Goal: Task Accomplishment & Management: Complete application form

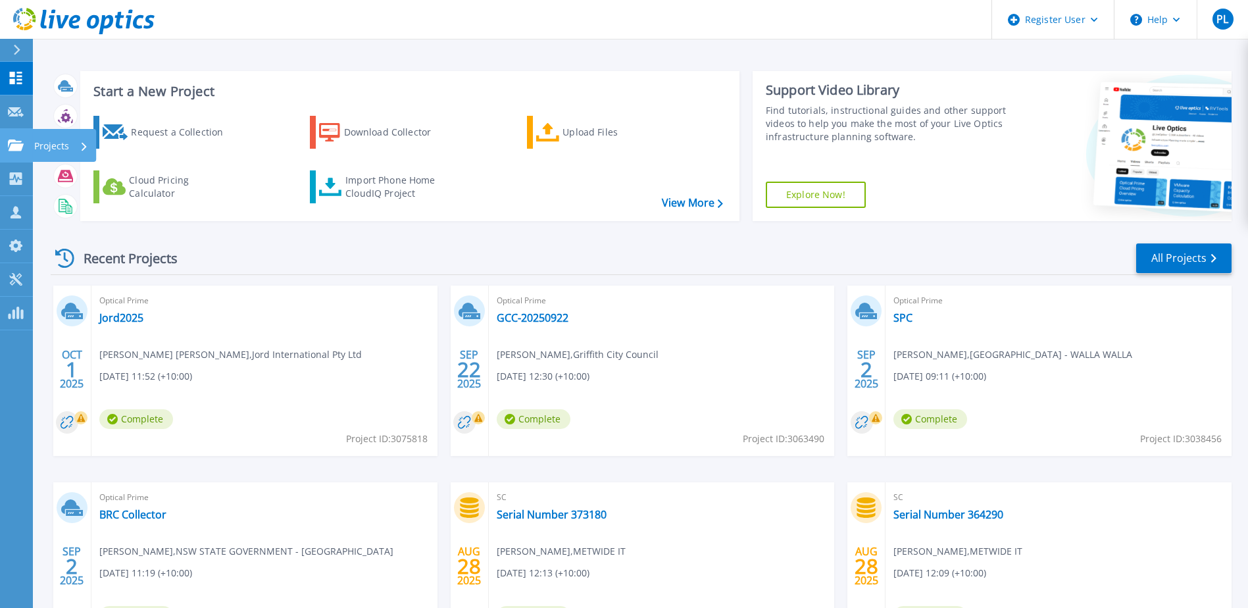
click at [25, 148] on link "Projects Projects" at bounding box center [16, 146] width 33 height 34
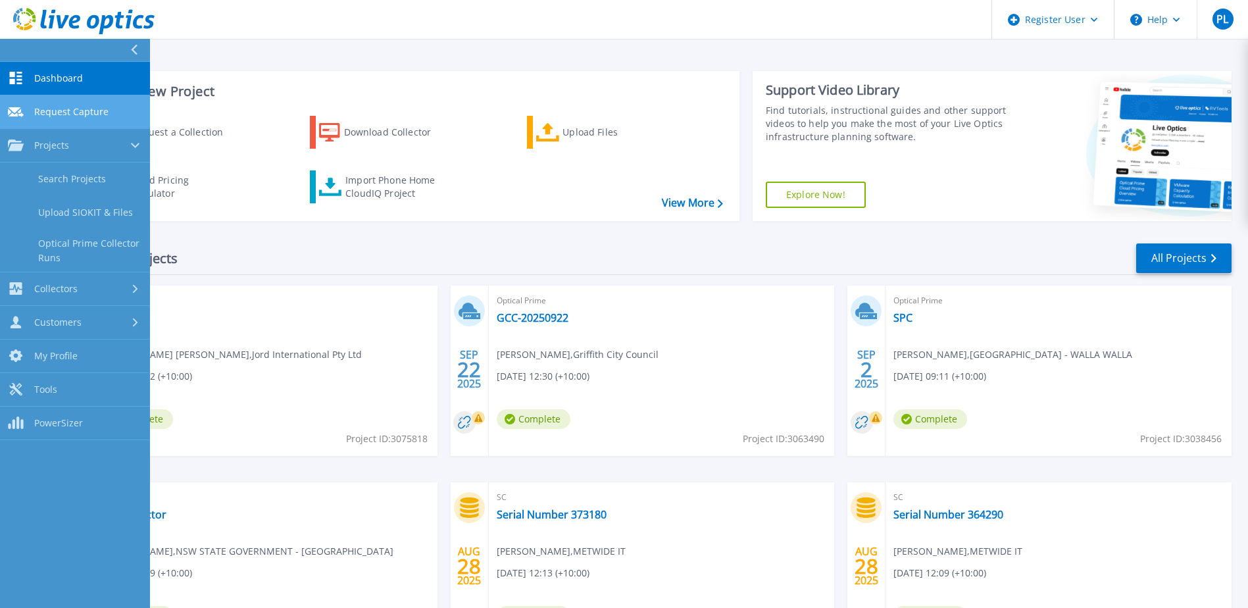
click at [86, 114] on span "Request Capture" at bounding box center [71, 112] width 74 height 12
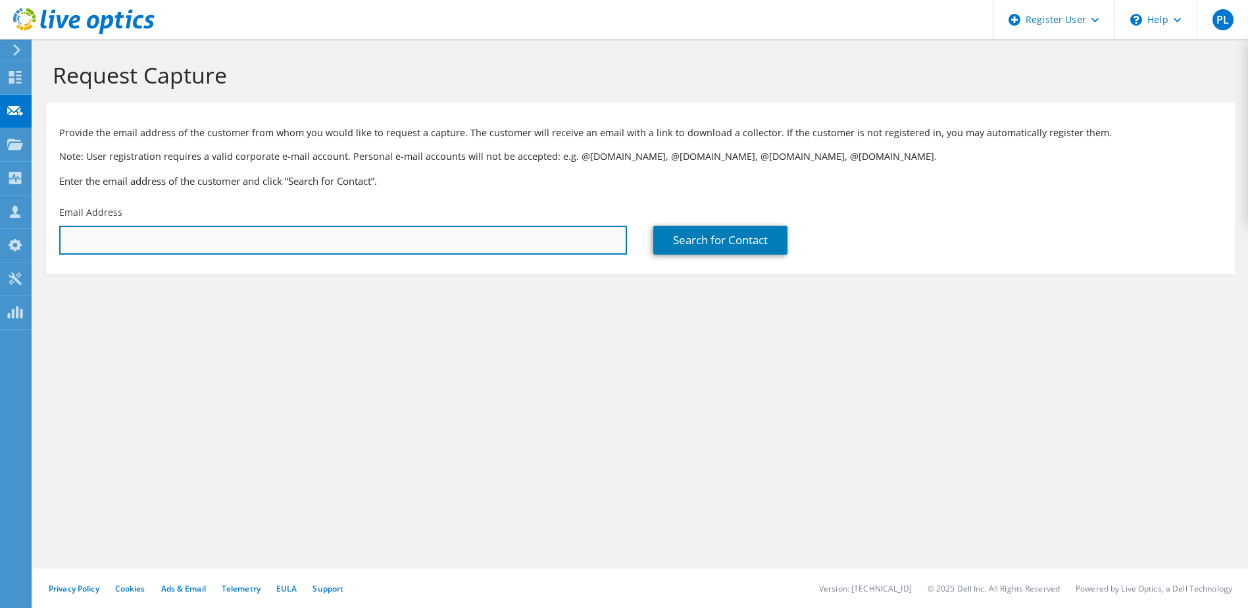
click at [309, 251] on input "text" at bounding box center [343, 240] width 568 height 29
click at [222, 235] on input "text" at bounding box center [343, 240] width 568 height 29
click at [147, 247] on input "text" at bounding box center [343, 240] width 568 height 29
type input "mar"
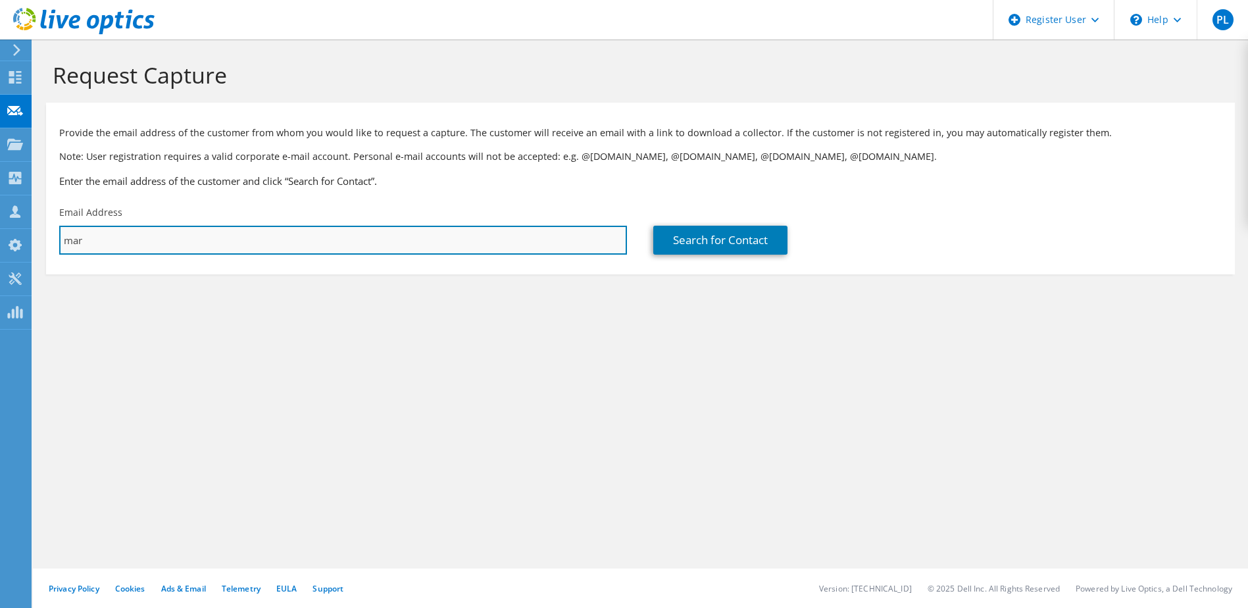
click at [143, 239] on input "mar" at bounding box center [343, 240] width 568 height 29
drag, startPoint x: 143, startPoint y: 239, endPoint x: 0, endPoint y: 232, distance: 142.9
click at [0, 232] on html "PL Dell User Phillip Liang Phillip.Liang@Dell.com Dell My Profile Log Out \n He…" at bounding box center [624, 304] width 1248 height 608
type input "m"
type input "p"
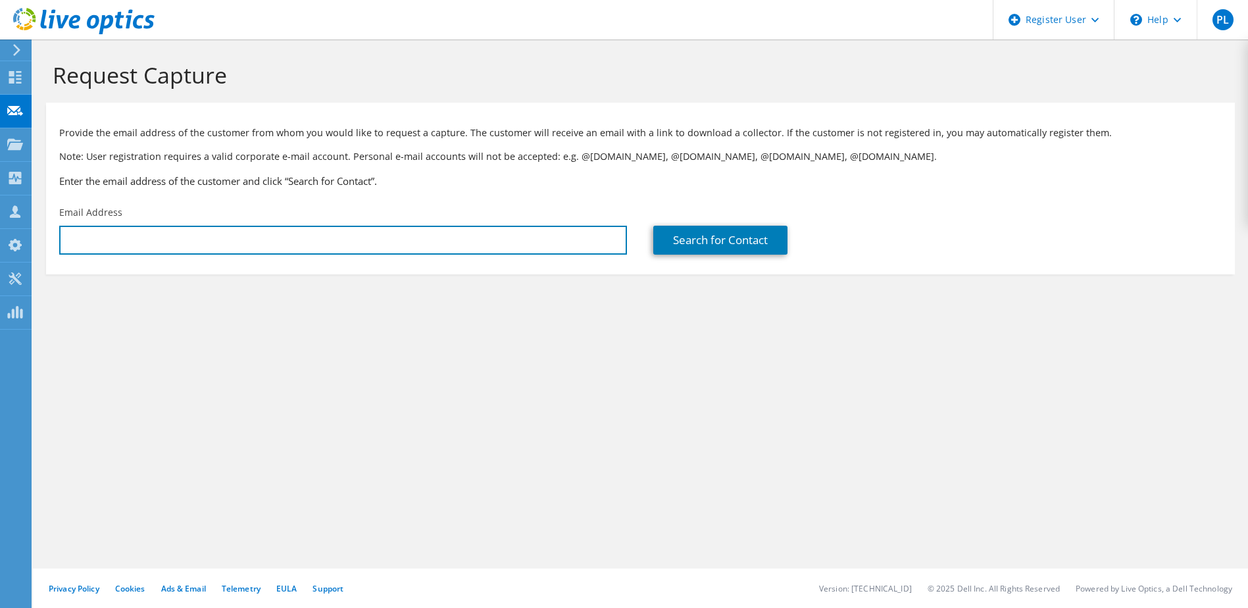
paste input "simon.walker@redeemer.org.au"
type input "simon.walker@redeemer.org.au"
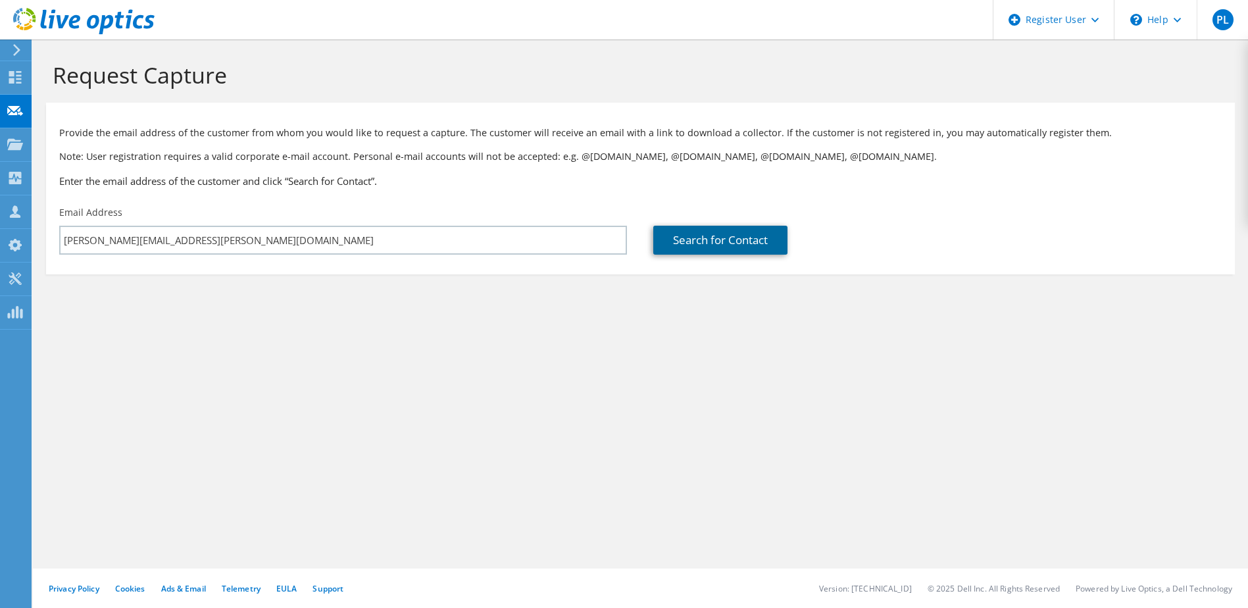
click at [735, 233] on link "Search for Contact" at bounding box center [720, 240] width 134 height 29
type input "Redeemer Baptist School"
type input "SIMON"
type input "WALKER"
type input "Australia"
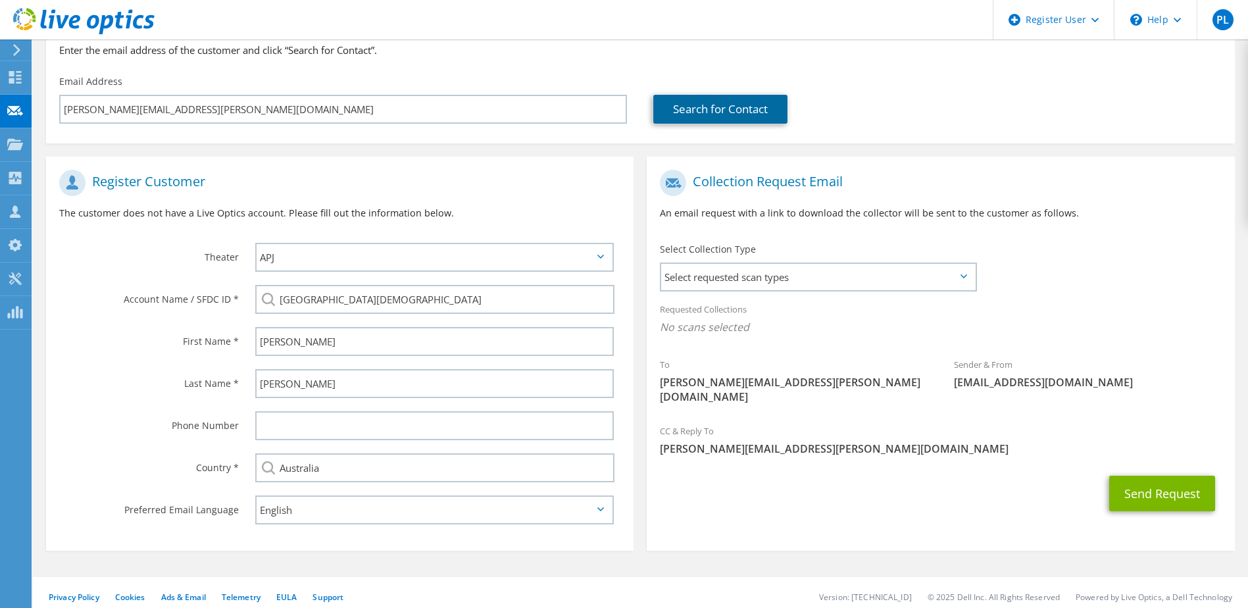
scroll to position [139, 0]
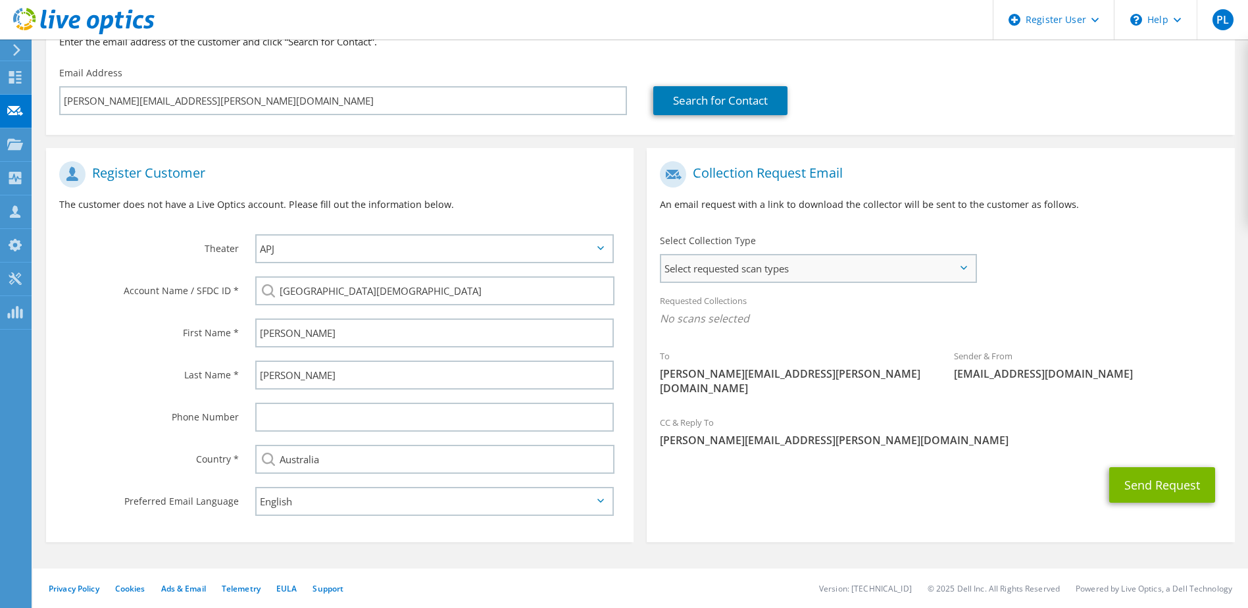
click at [932, 267] on span "Select requested scan types" at bounding box center [817, 268] width 313 height 26
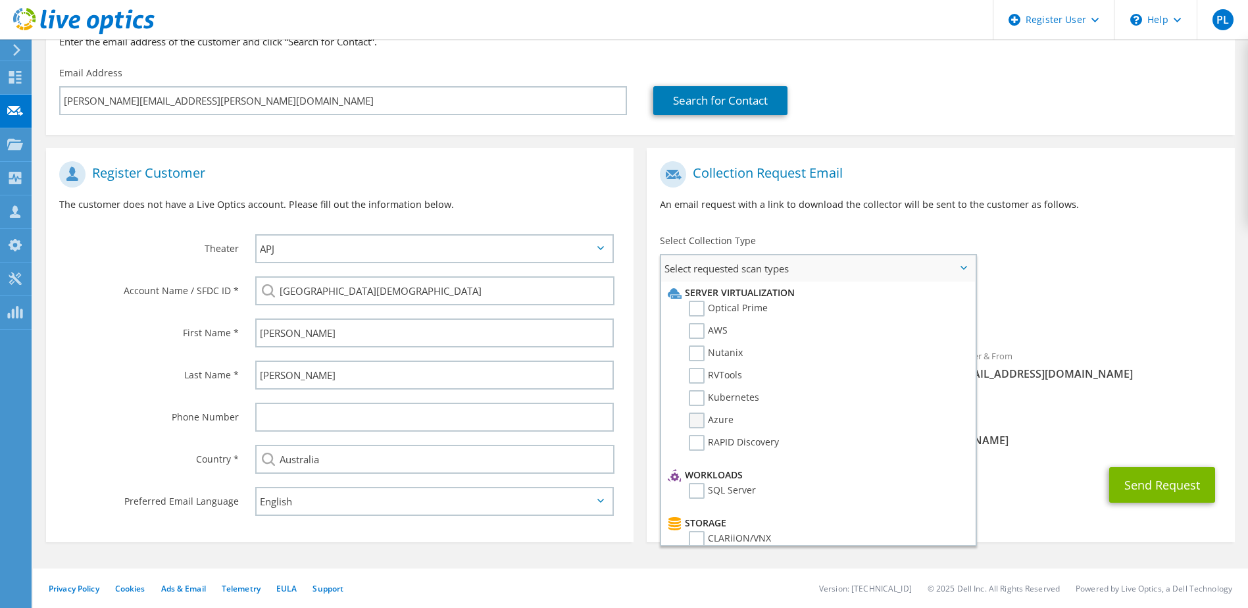
click at [697, 420] on label "Azure" at bounding box center [711, 420] width 45 height 16
click at [0, 0] on input "Azure" at bounding box center [0, 0] width 0 height 0
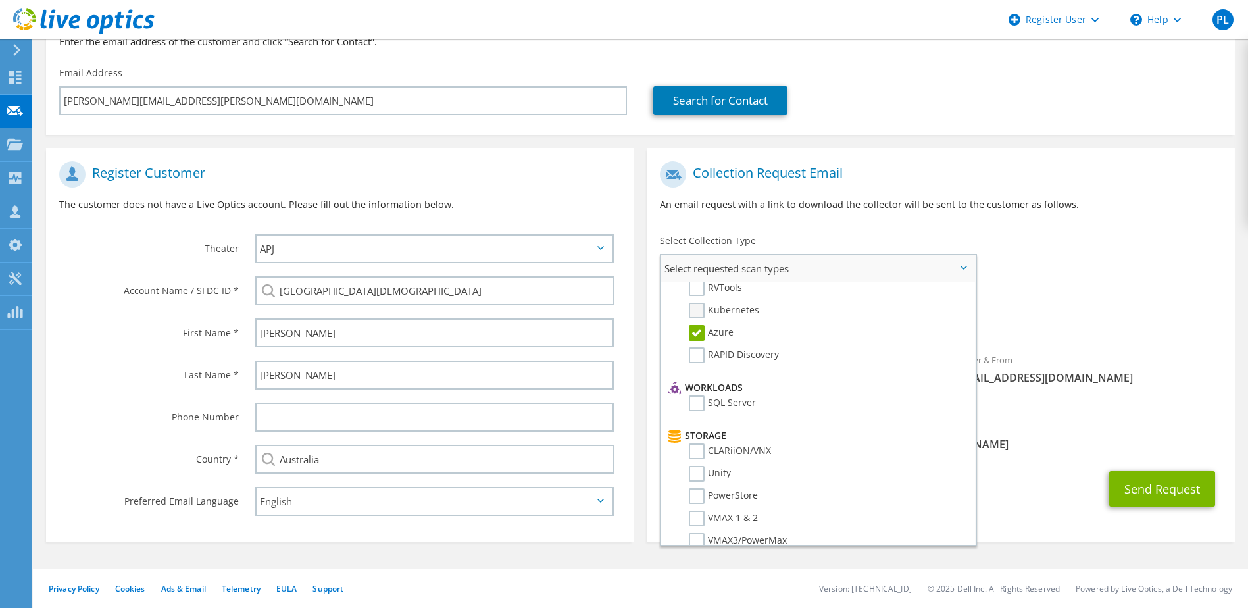
scroll to position [66, 0]
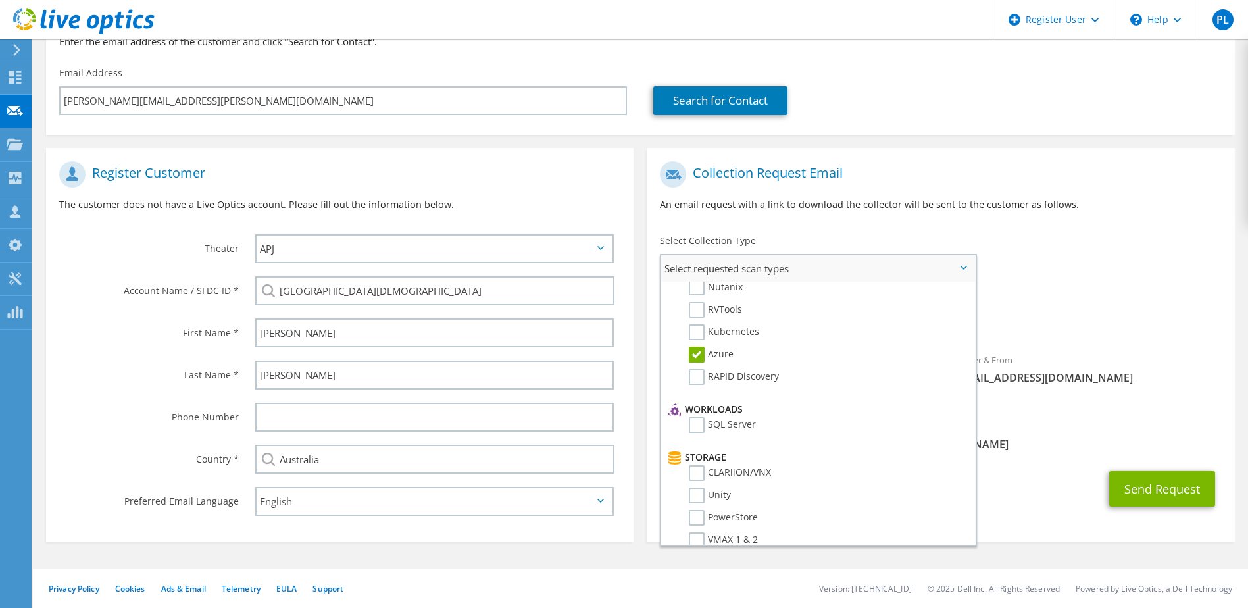
click at [698, 355] on label "Azure" at bounding box center [711, 355] width 45 height 16
click at [0, 0] on input "Azure" at bounding box center [0, 0] width 0 height 0
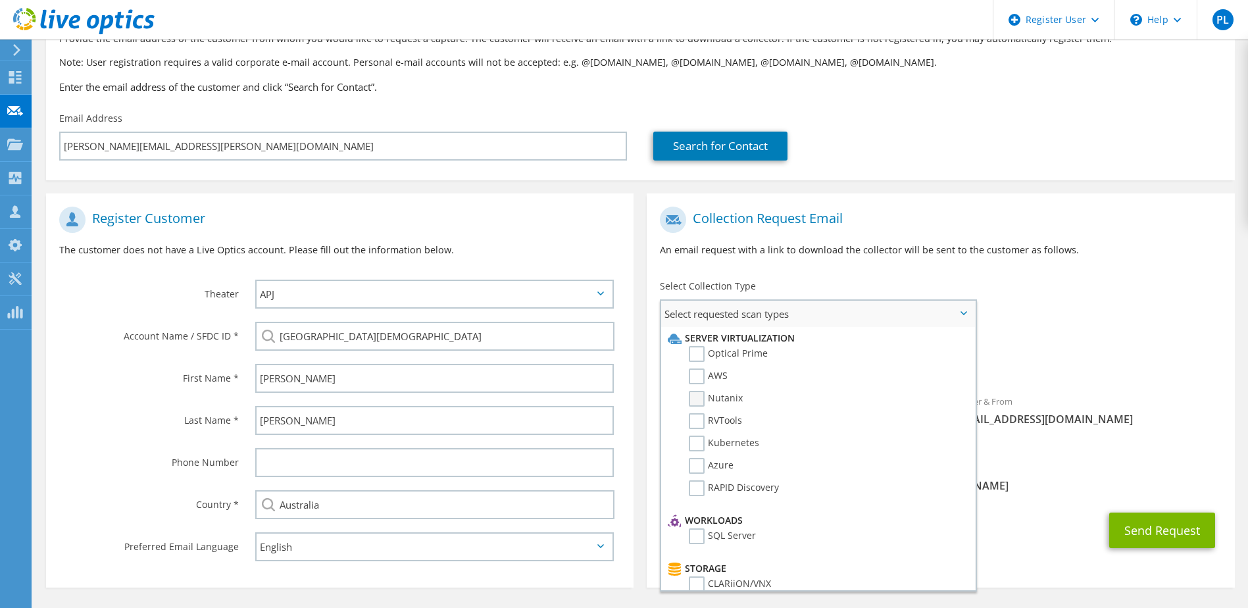
scroll to position [74, 0]
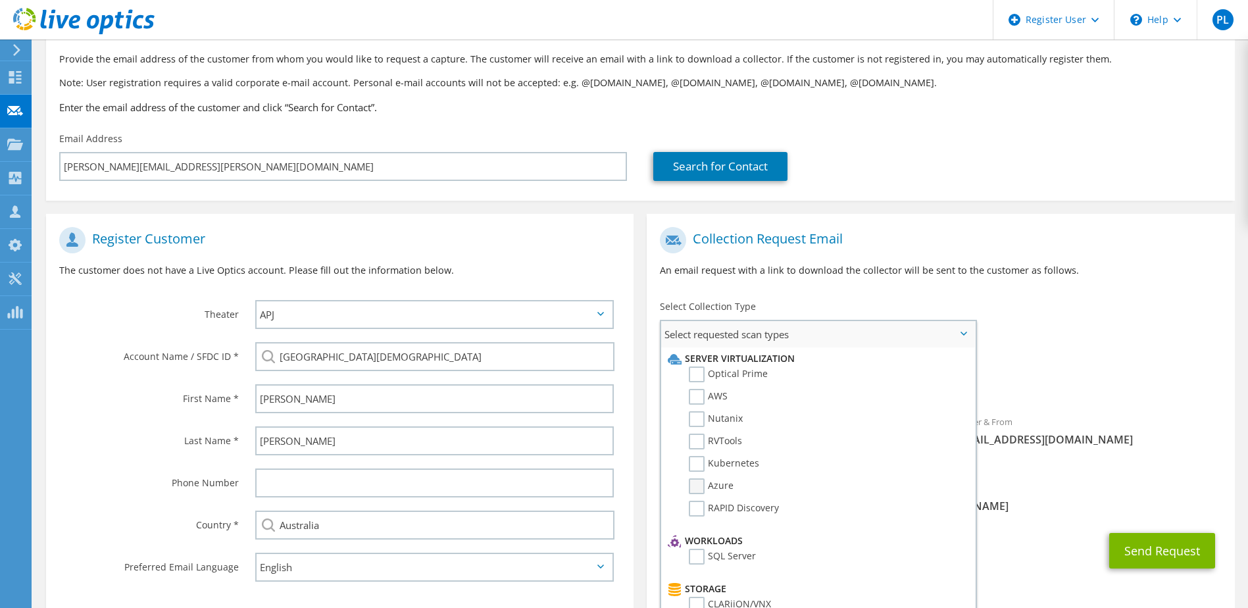
click at [696, 487] on label "Azure" at bounding box center [711, 486] width 45 height 16
click at [0, 0] on input "Azure" at bounding box center [0, 0] width 0 height 0
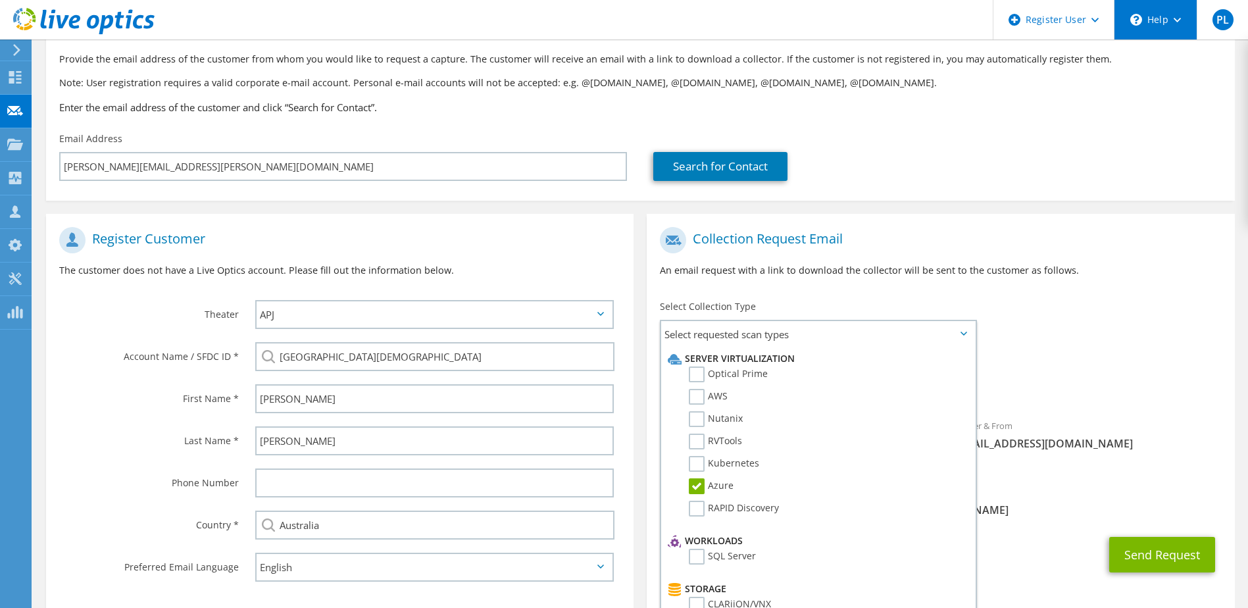
click at [1164, 12] on div "\n Help" at bounding box center [1155, 19] width 83 height 39
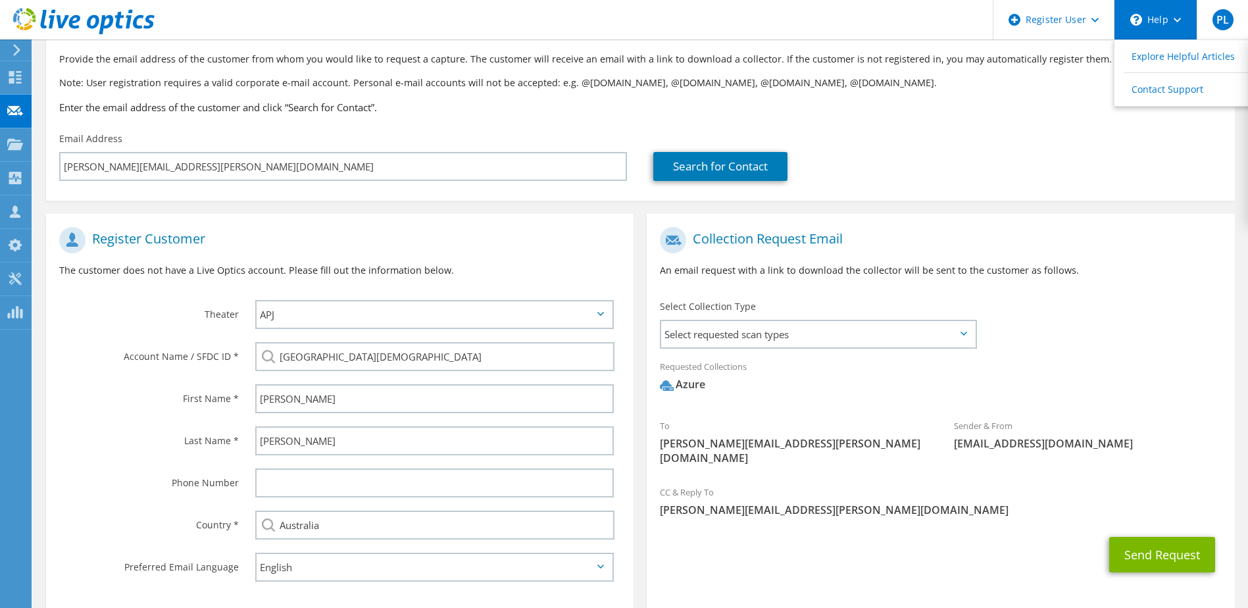
click at [1147, 22] on div "\n Help" at bounding box center [1155, 19] width 83 height 39
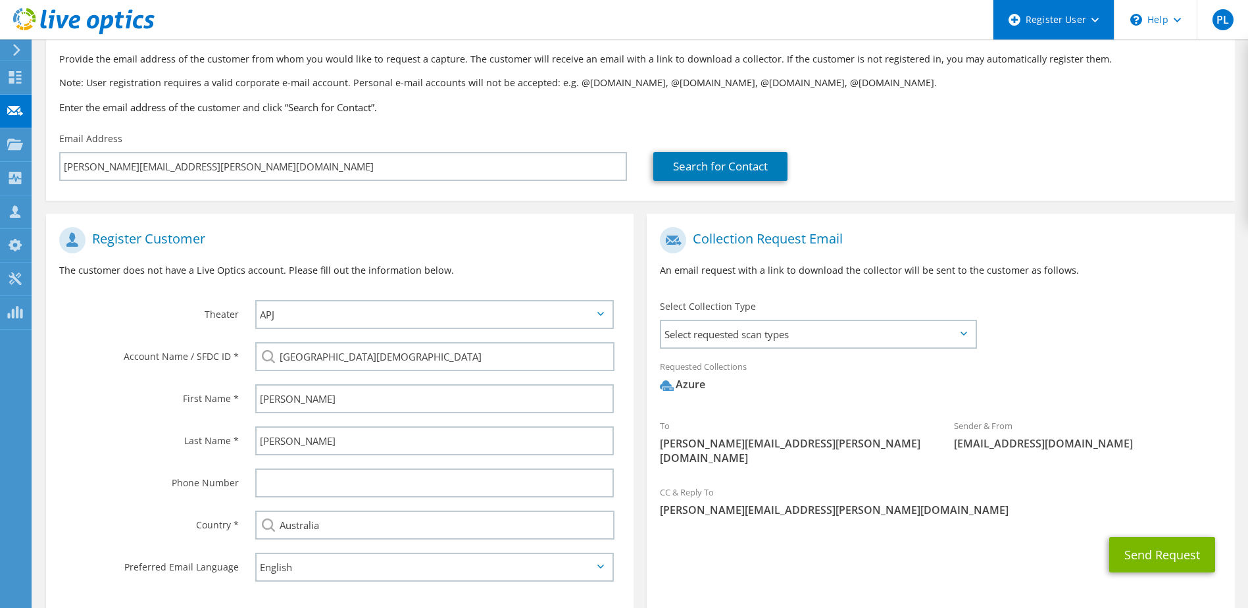
click at [1095, 20] on use at bounding box center [1094, 20] width 7 height 5
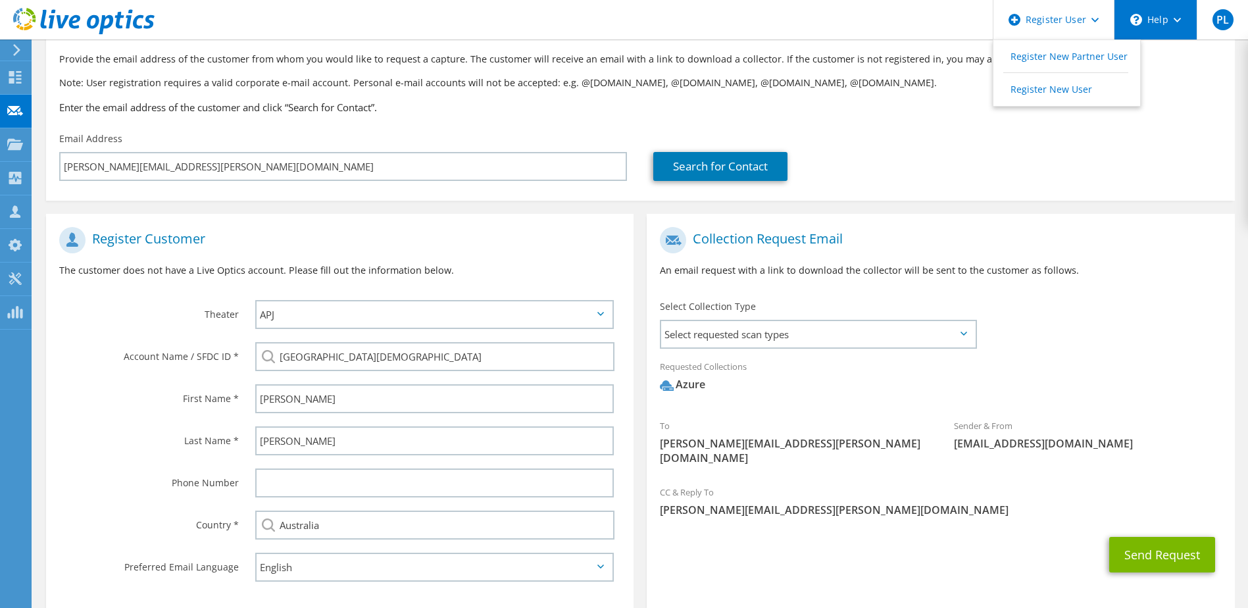
click at [1147, 18] on div "\n Help" at bounding box center [1155, 19] width 83 height 39
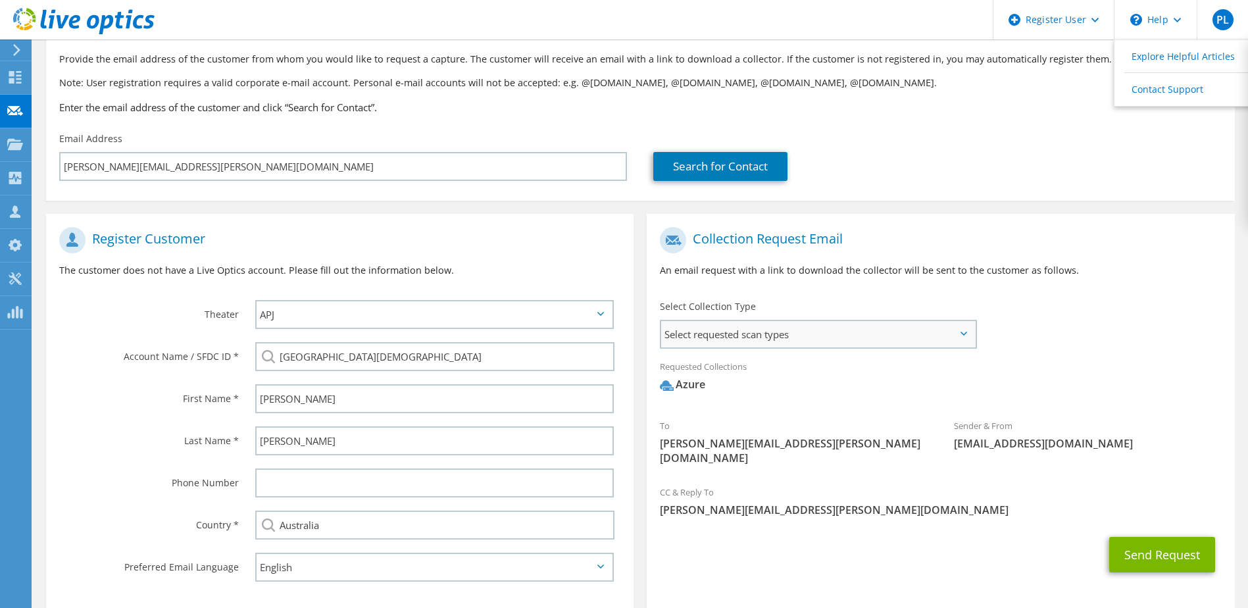
click at [882, 321] on span "Select requested scan types" at bounding box center [817, 334] width 313 height 26
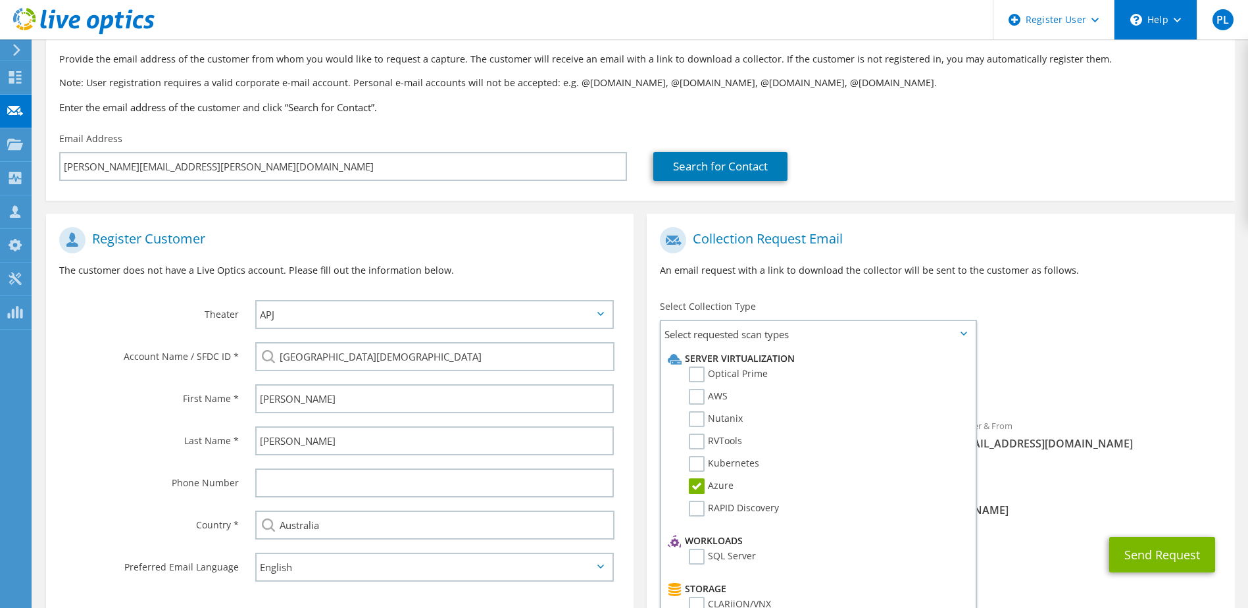
click at [1178, 24] on div "\n Help" at bounding box center [1155, 19] width 83 height 39
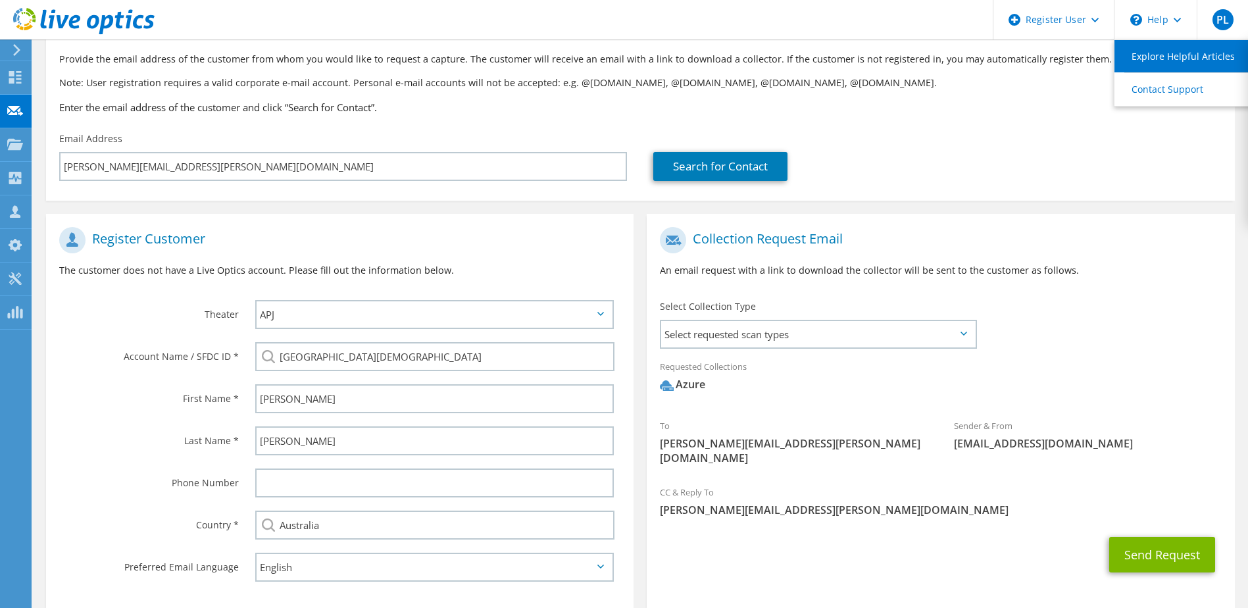
click at [1158, 63] on link "Explore Helpful Articles" at bounding box center [1187, 56] width 147 height 32
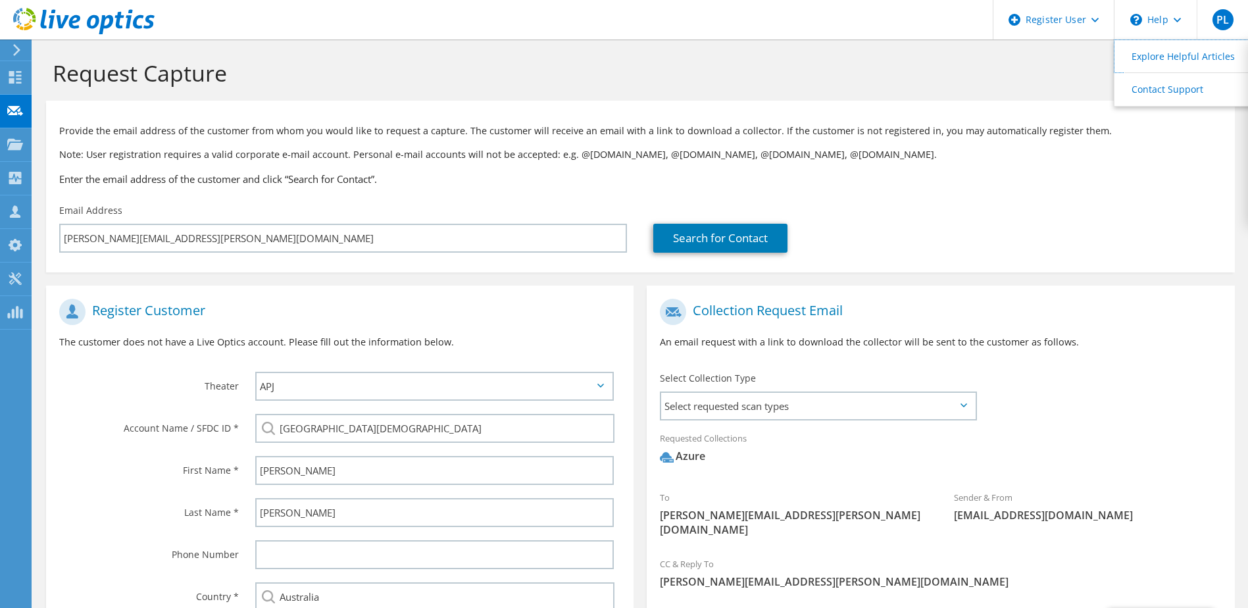
scroll to position [0, 0]
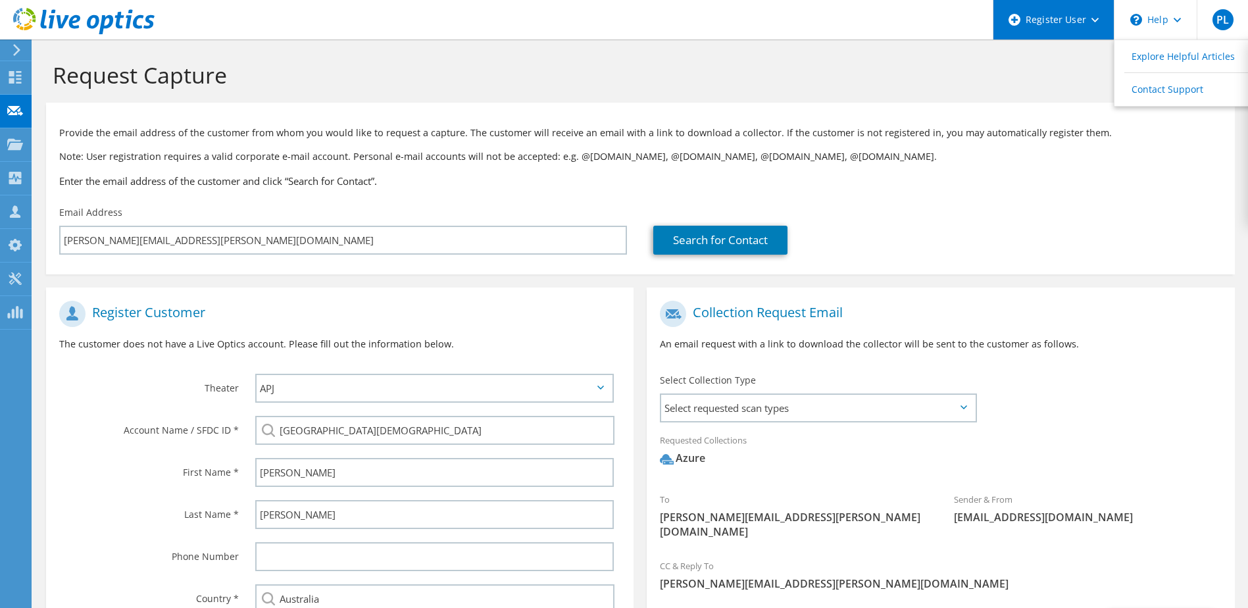
click at [1104, 23] on div "Register User" at bounding box center [1053, 19] width 121 height 39
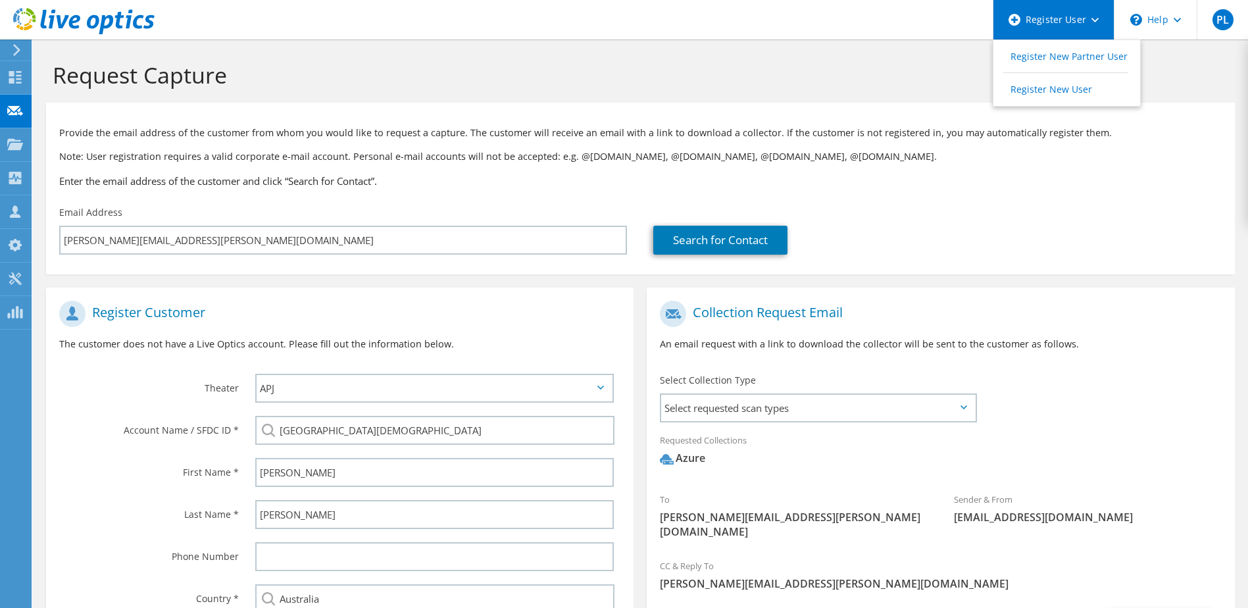
click at [1104, 23] on div "Register User" at bounding box center [1053, 19] width 121 height 39
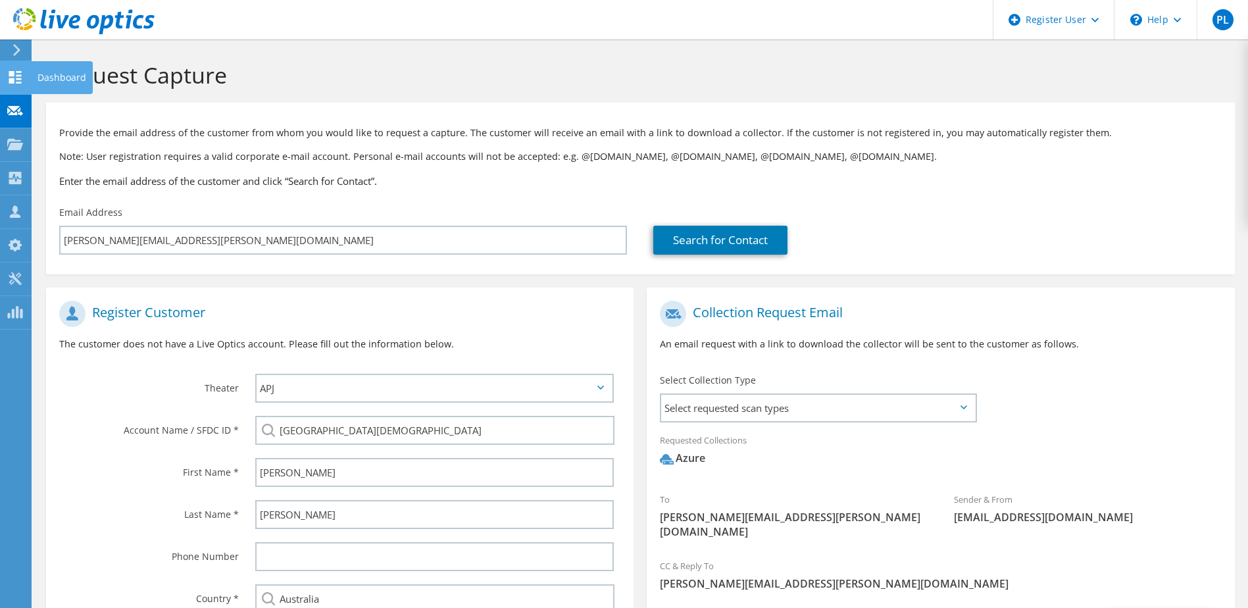
click at [14, 82] on use at bounding box center [15, 77] width 12 height 12
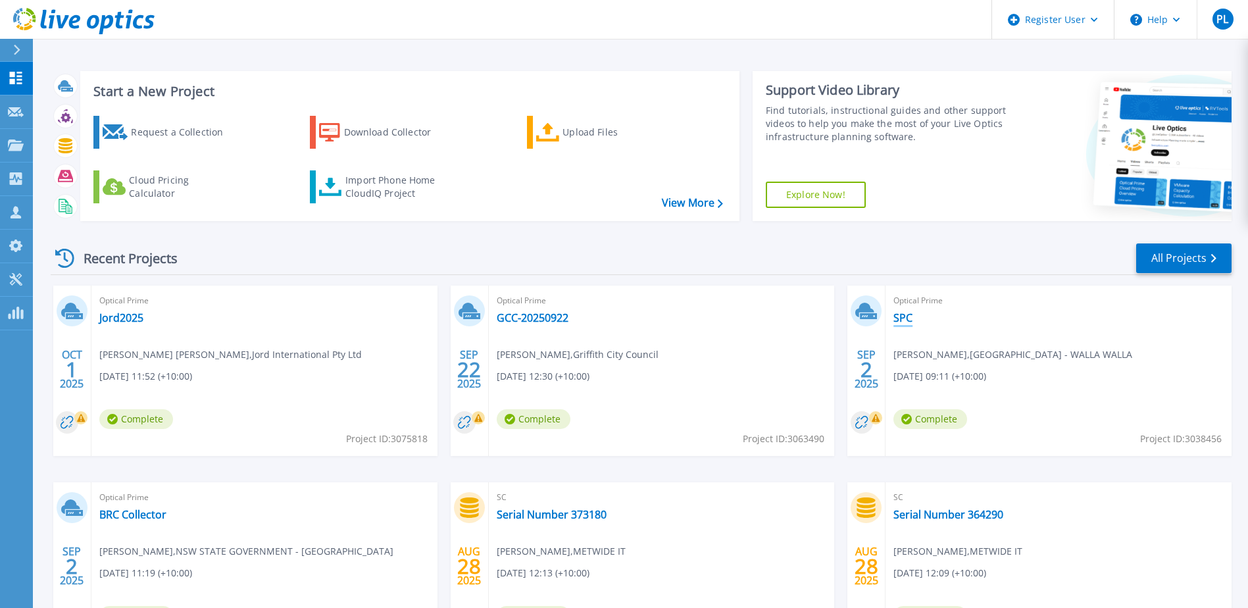
click at [904, 318] on link "SPC" at bounding box center [902, 317] width 19 height 13
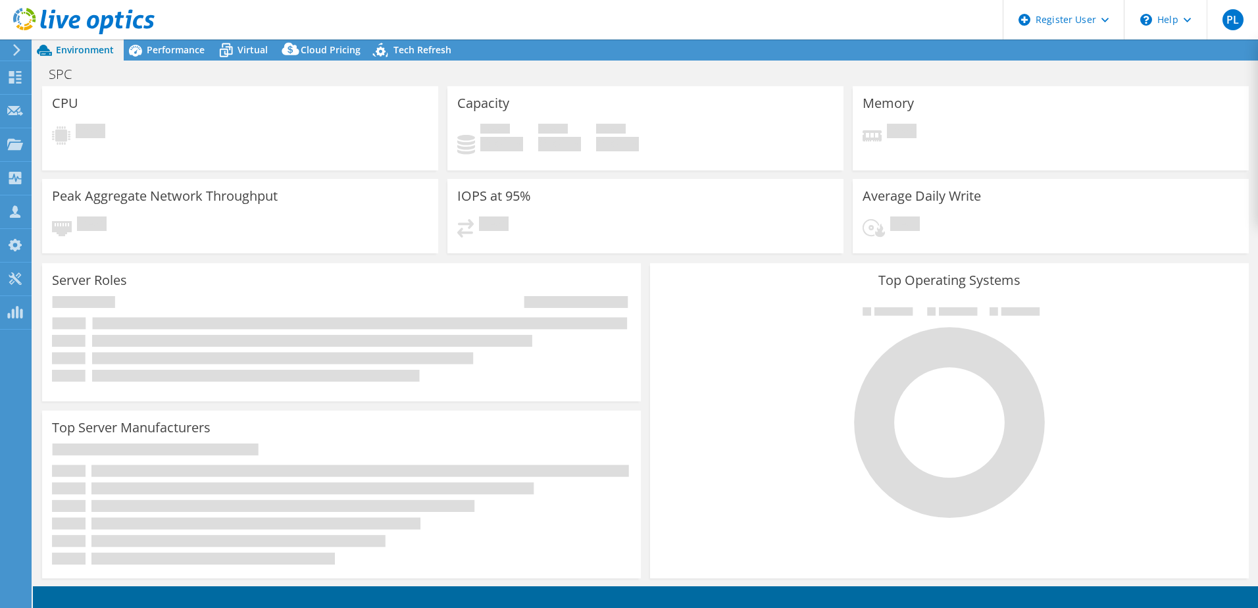
select select "Australia"
select select "AUD"
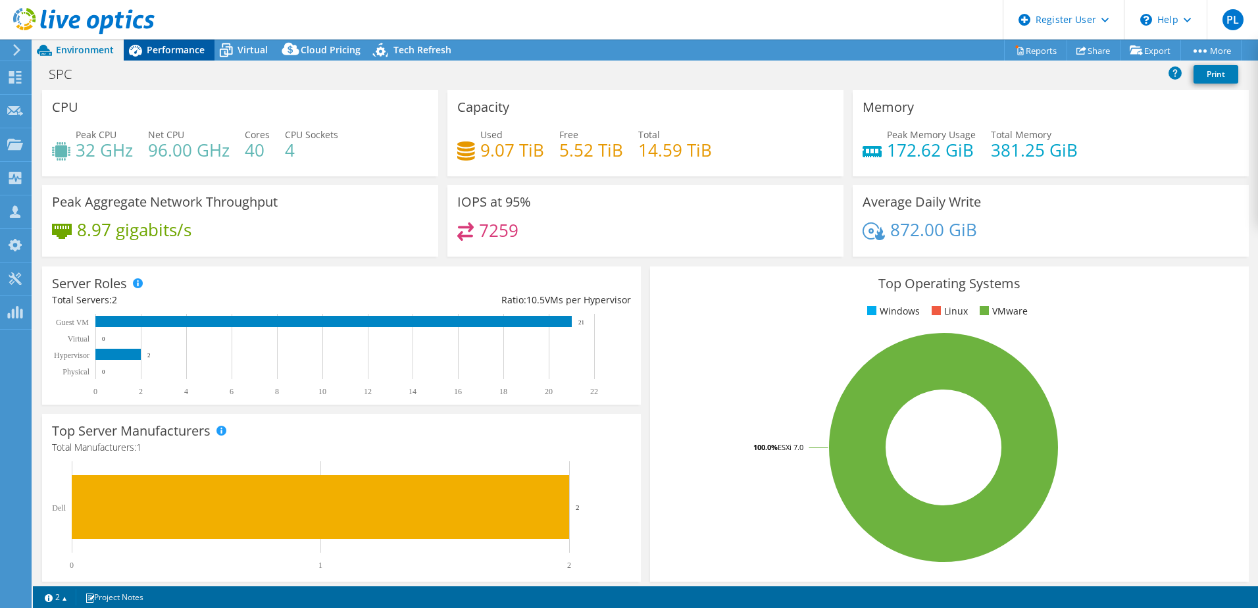
click at [166, 51] on span "Performance" at bounding box center [176, 49] width 58 height 12
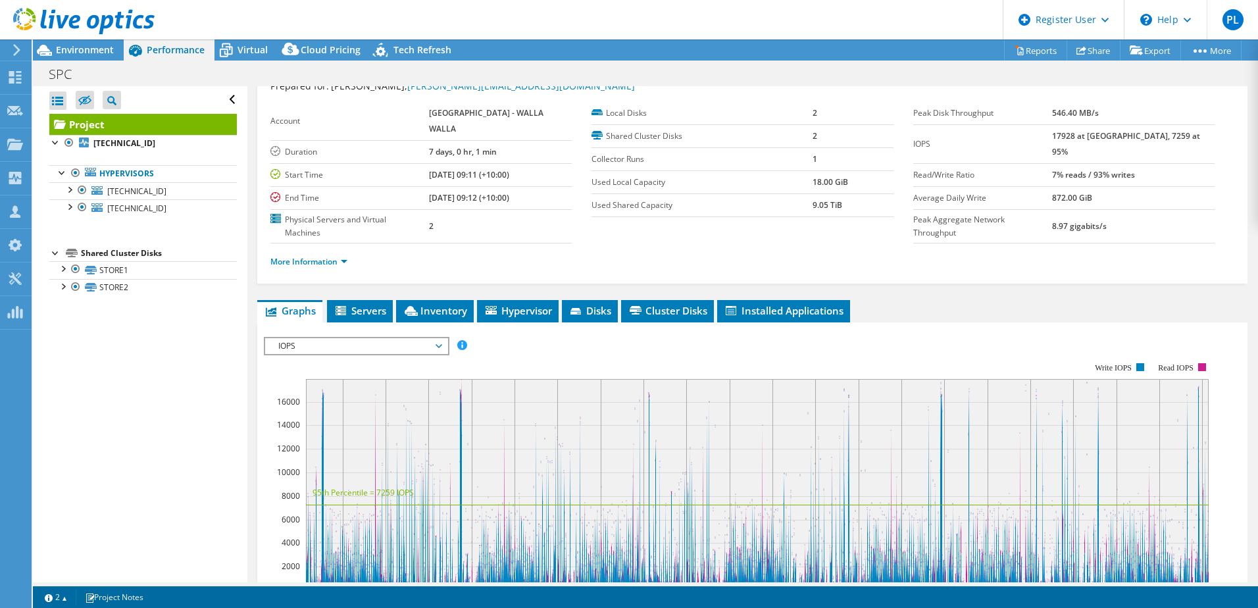
scroll to position [66, 0]
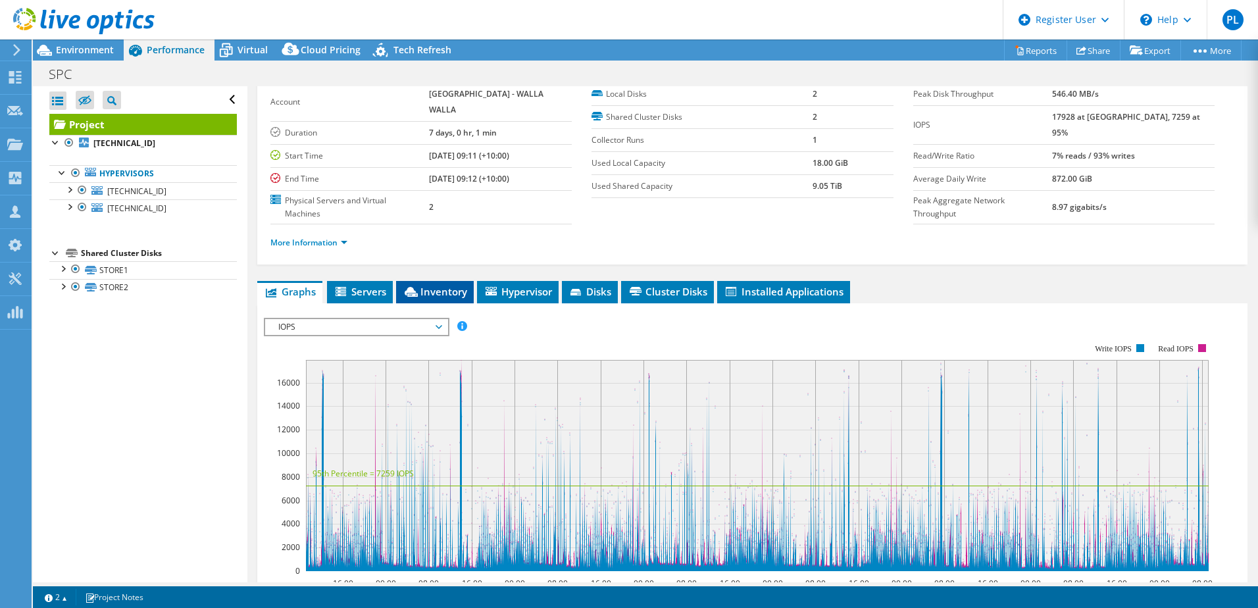
click at [431, 285] on span "Inventory" at bounding box center [435, 291] width 64 height 13
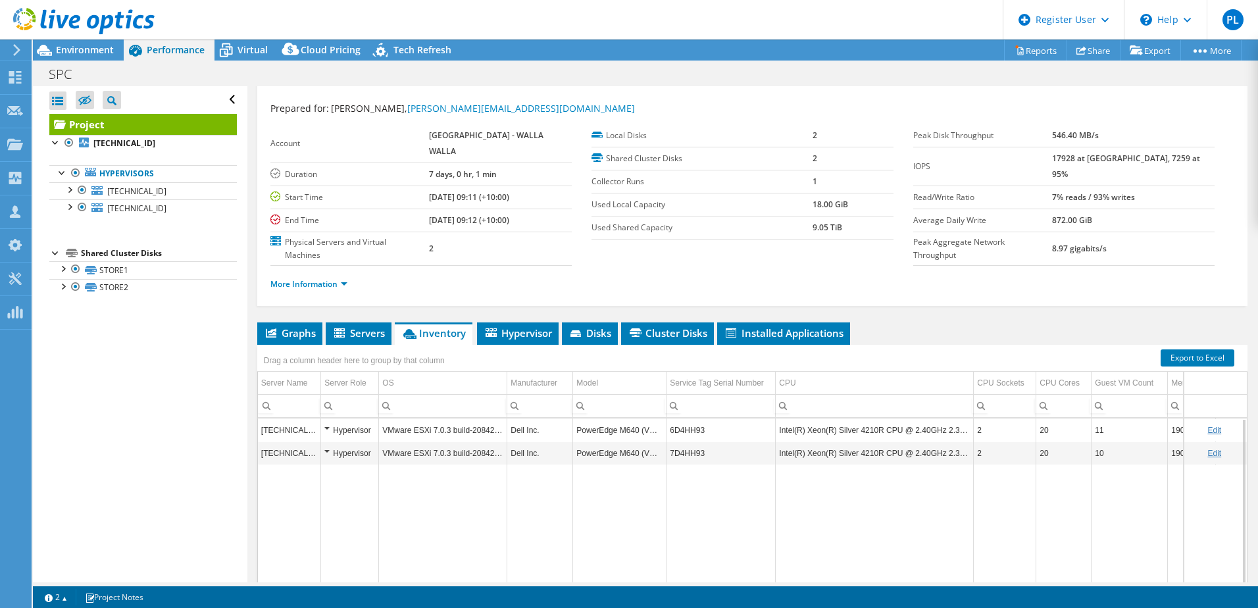
scroll to position [0, 0]
